Goal: Task Accomplishment & Management: Manage account settings

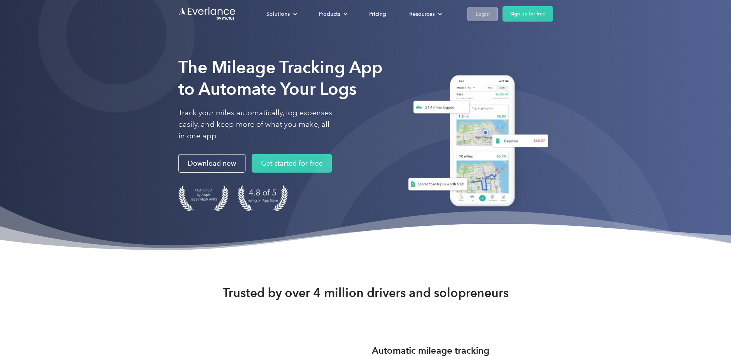
click at [484, 16] on div "Login" at bounding box center [482, 14] width 14 height 10
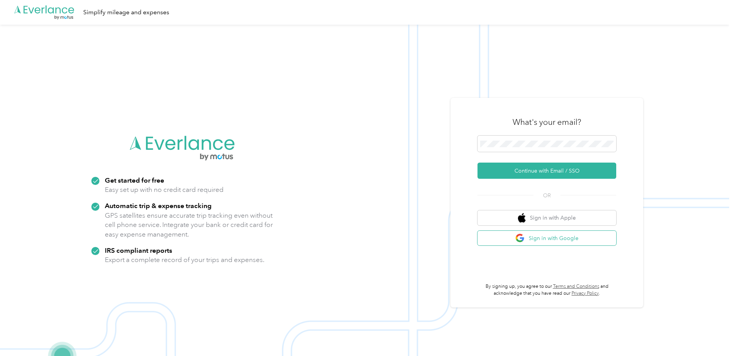
click at [540, 236] on button "Sign in with Google" at bounding box center [546, 238] width 139 height 15
